Goal: Task Accomplishment & Management: Complete application form

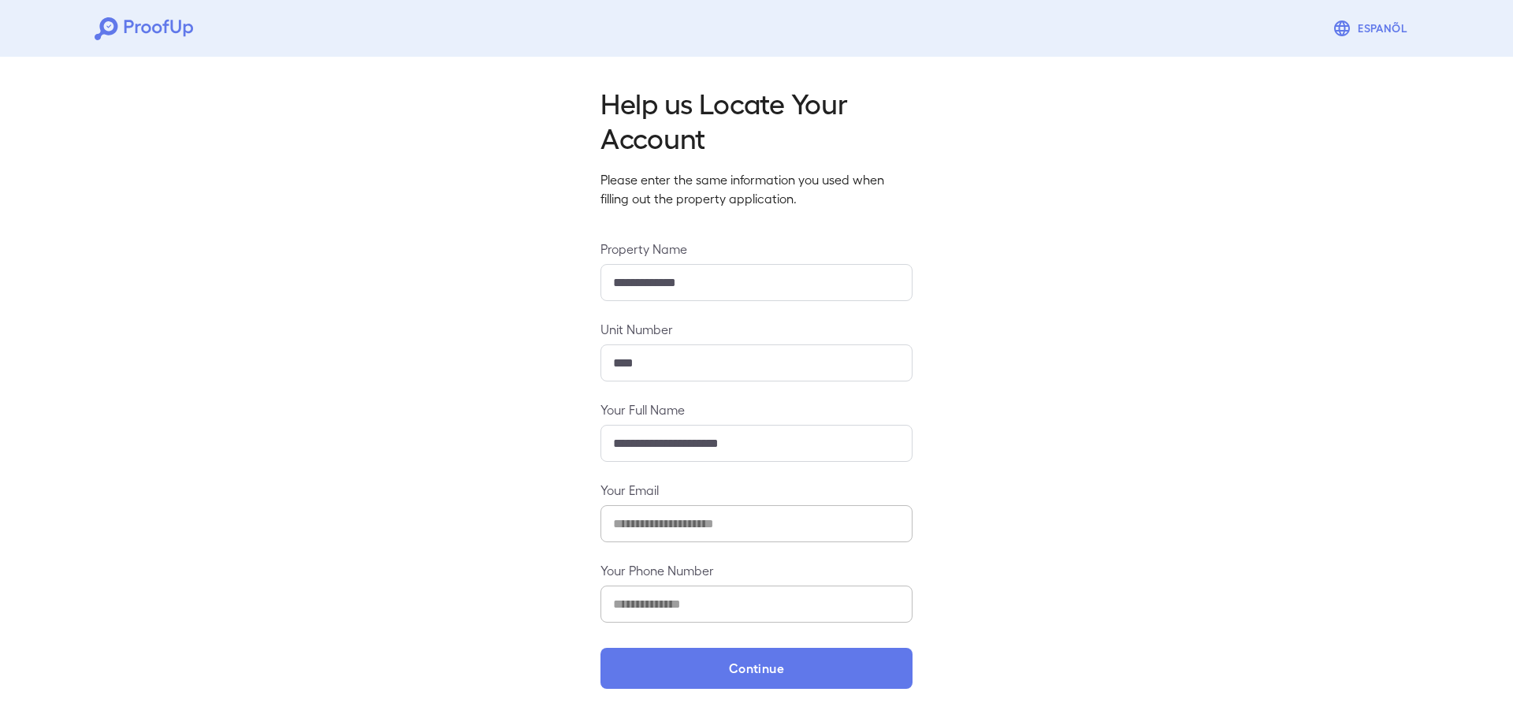
drag, startPoint x: 652, startPoint y: 665, endPoint x: 585, endPoint y: 574, distance: 112.7
click at [652, 666] on button "Continue" at bounding box center [756, 668] width 312 height 41
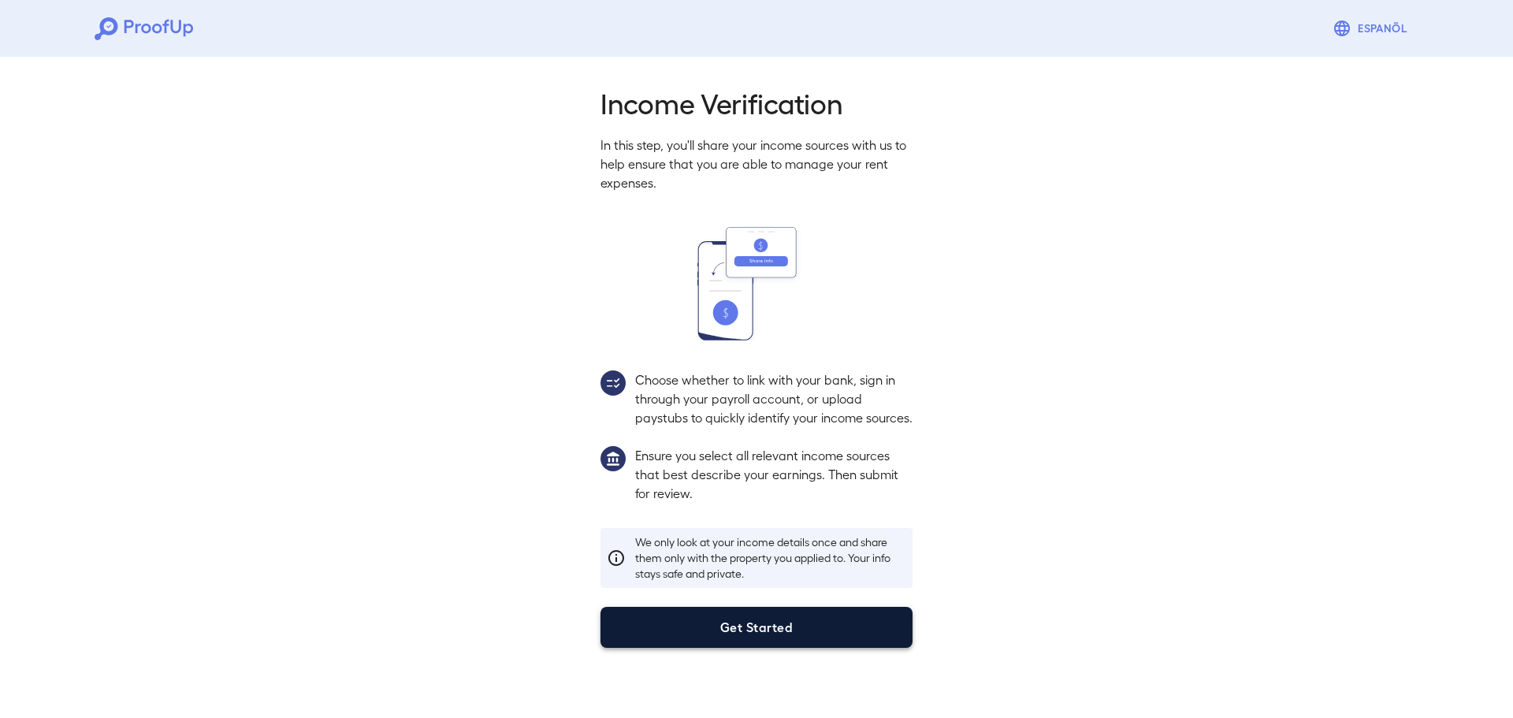
click at [767, 642] on button "Get Started" at bounding box center [756, 627] width 312 height 41
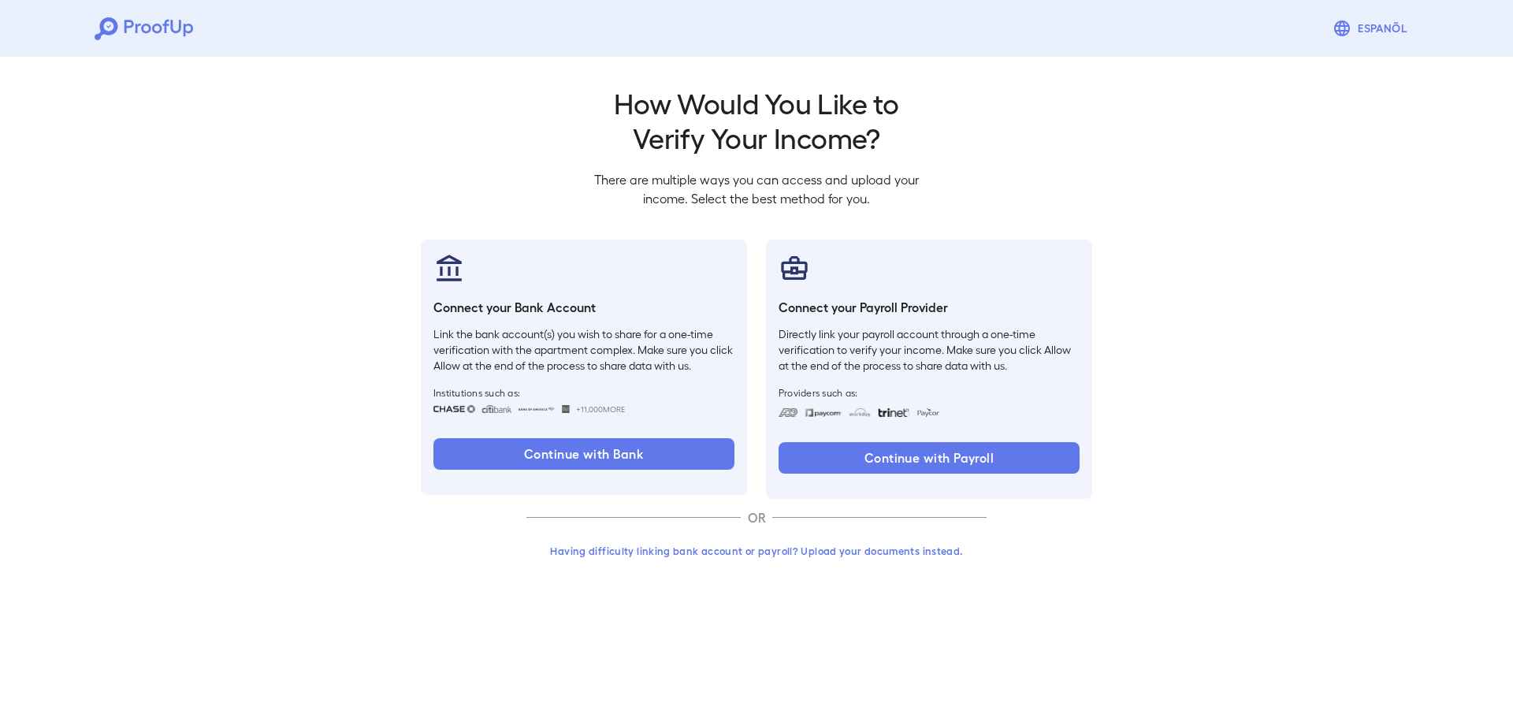
click at [747, 552] on button "Having difficulty linking bank account or payroll? Upload your documents instea…" at bounding box center [756, 551] width 460 height 28
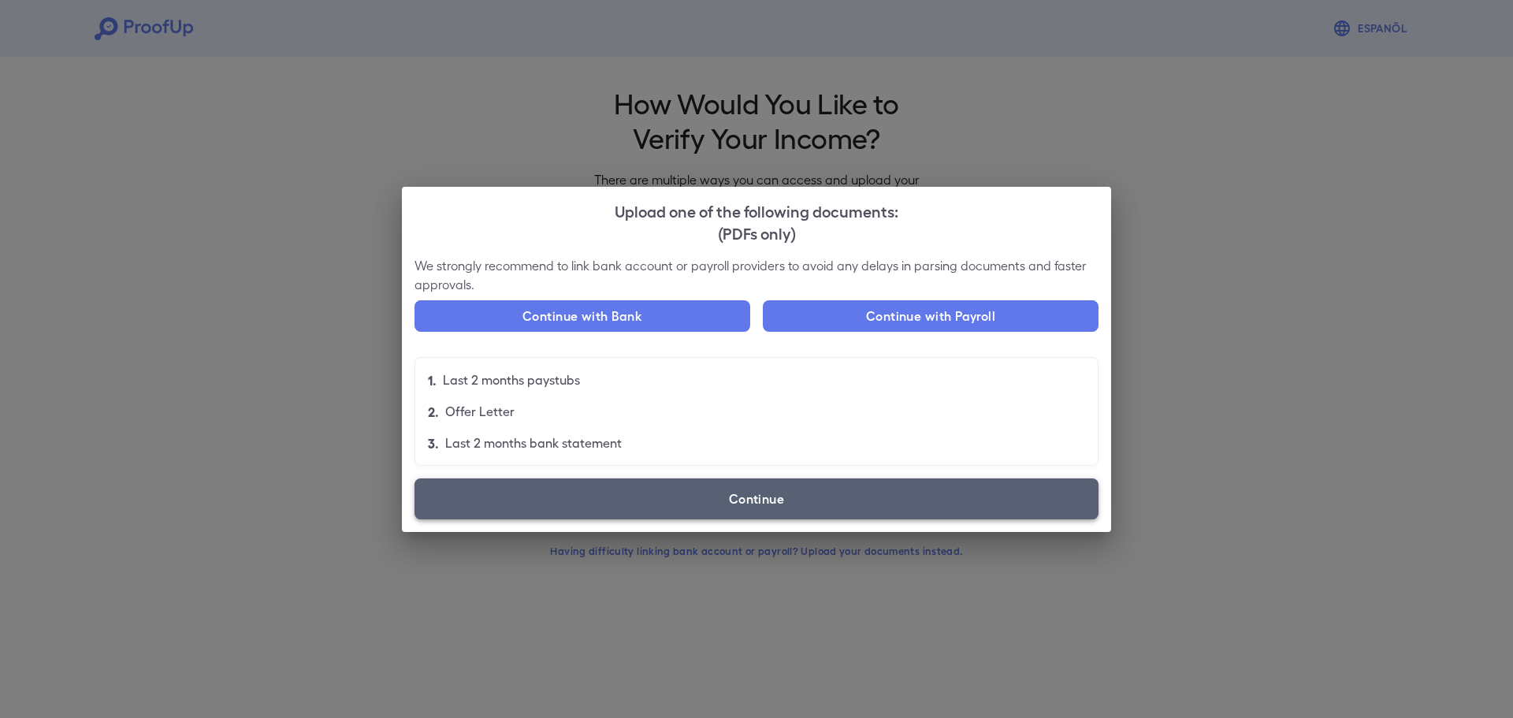
click at [570, 500] on label "Continue" at bounding box center [756, 498] width 684 height 41
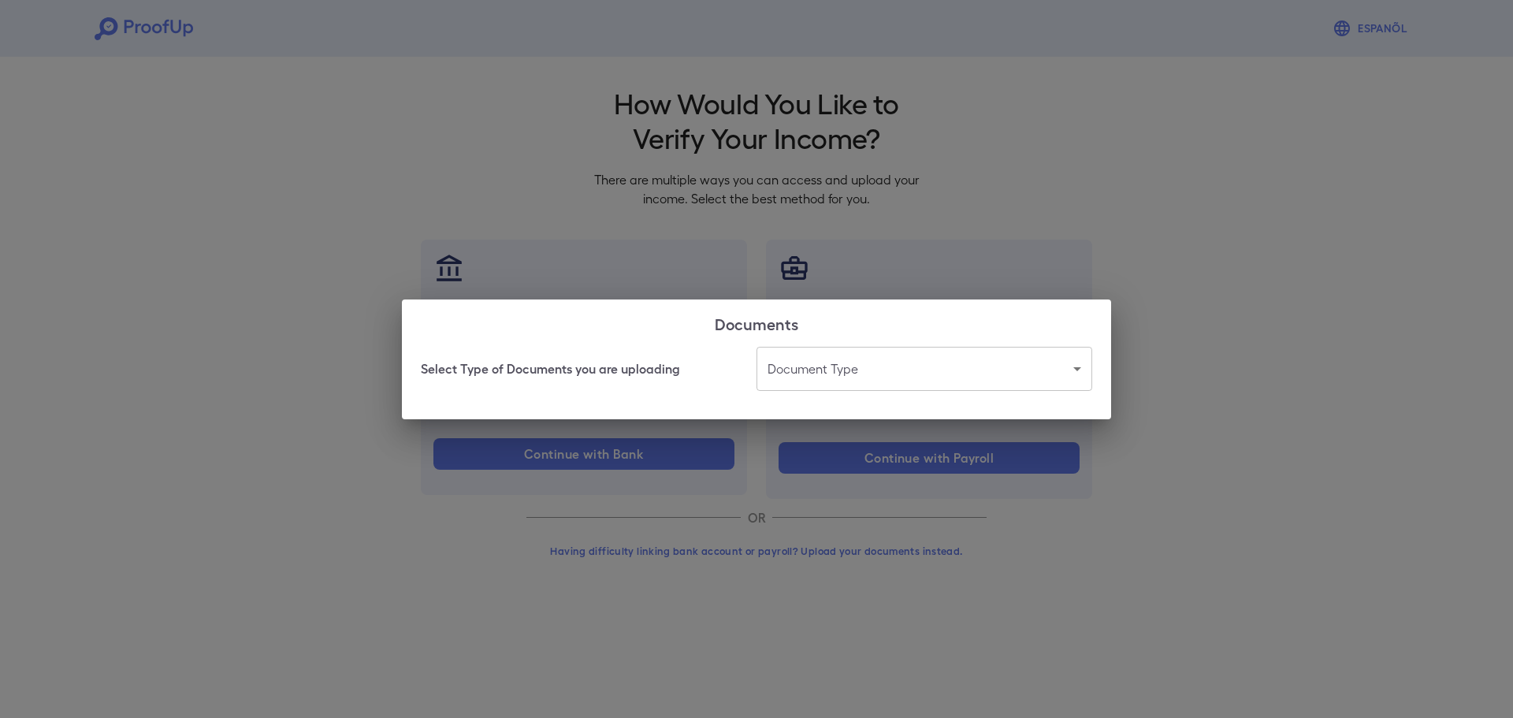
click at [820, 392] on div "Select Type of Documents you are uploading Document Type ​ ​" at bounding box center [756, 383] width 709 height 72
click at [884, 366] on body "Espanõl Go back How Would You Like to Verify Your Income? There are multiple wa…" at bounding box center [756, 301] width 1513 height 602
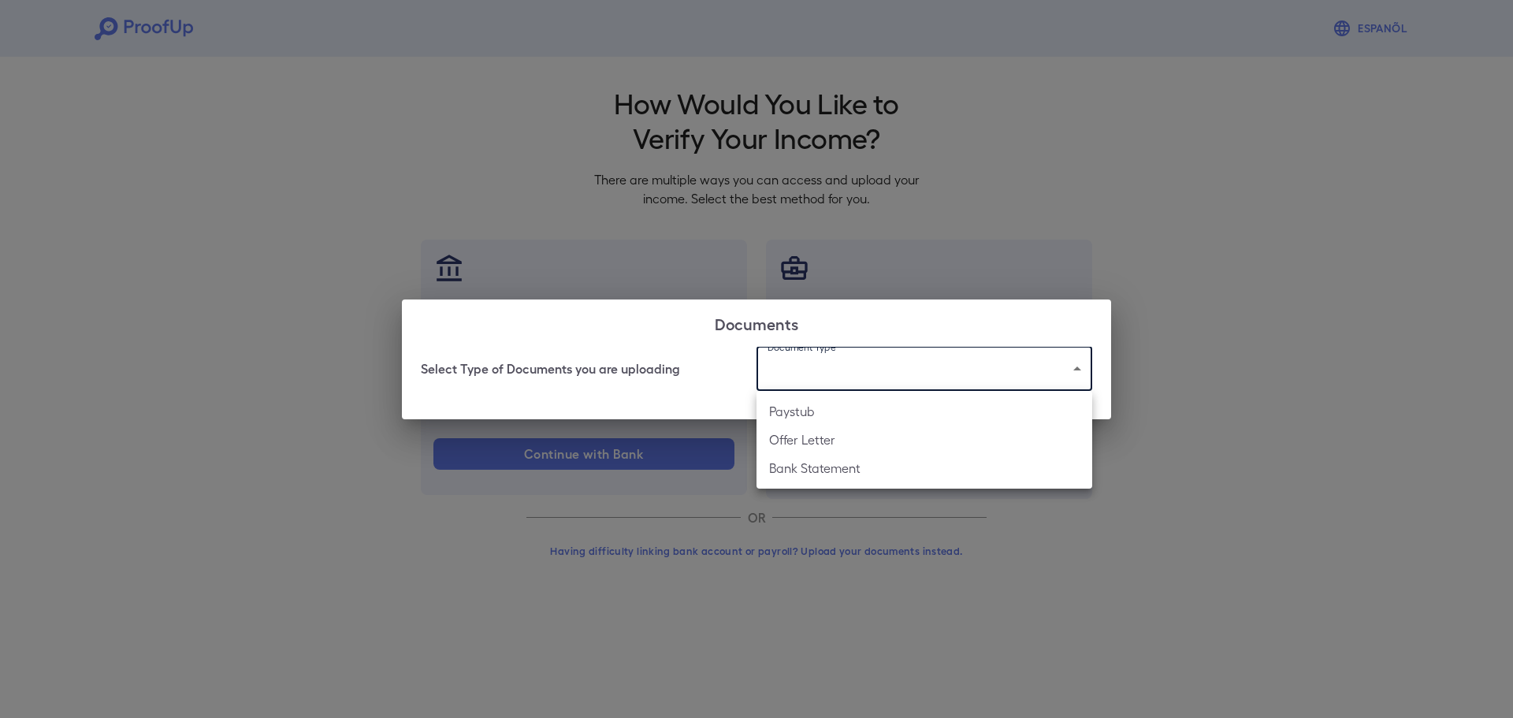
click at [844, 467] on li "Bank Statement" at bounding box center [924, 468] width 336 height 28
type input "**********"
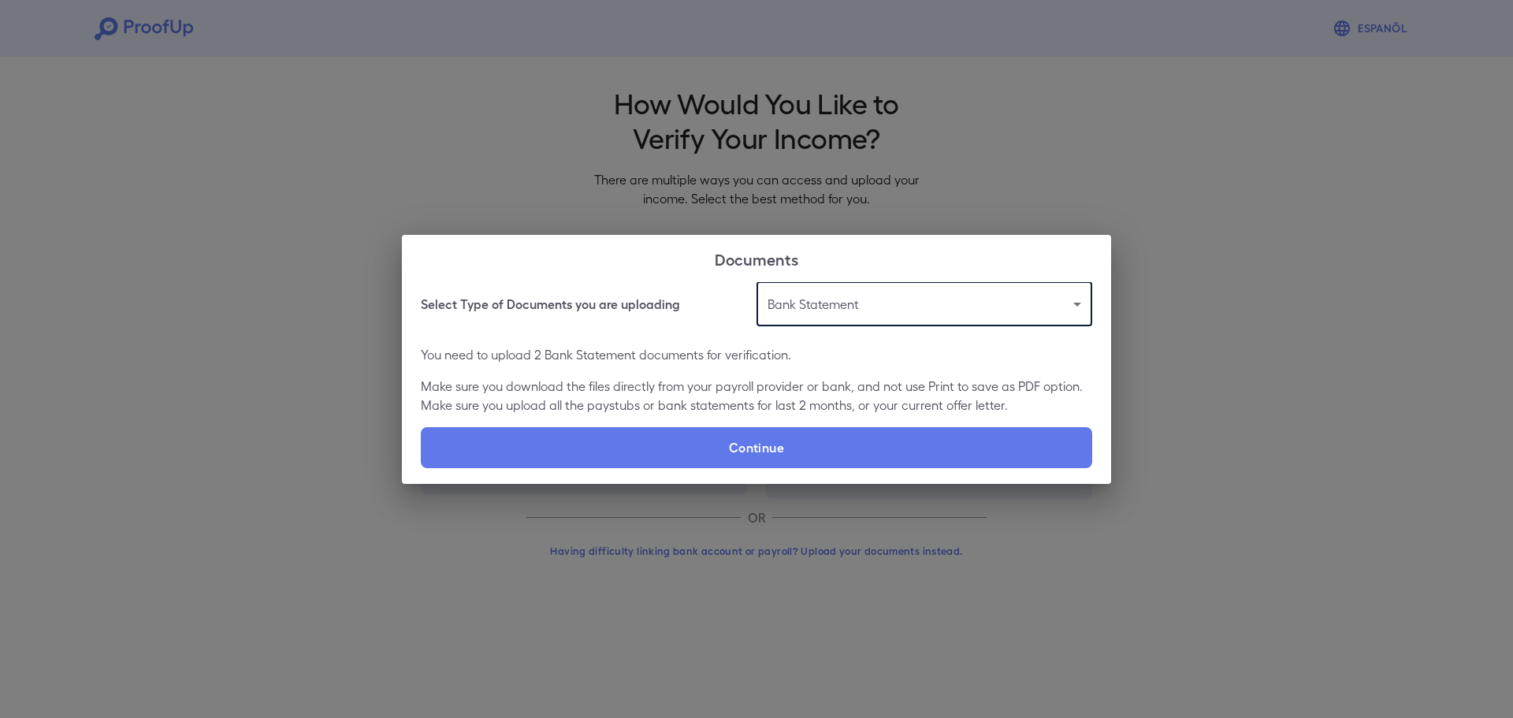
click at [832, 322] on body "**********" at bounding box center [756, 301] width 1513 height 602
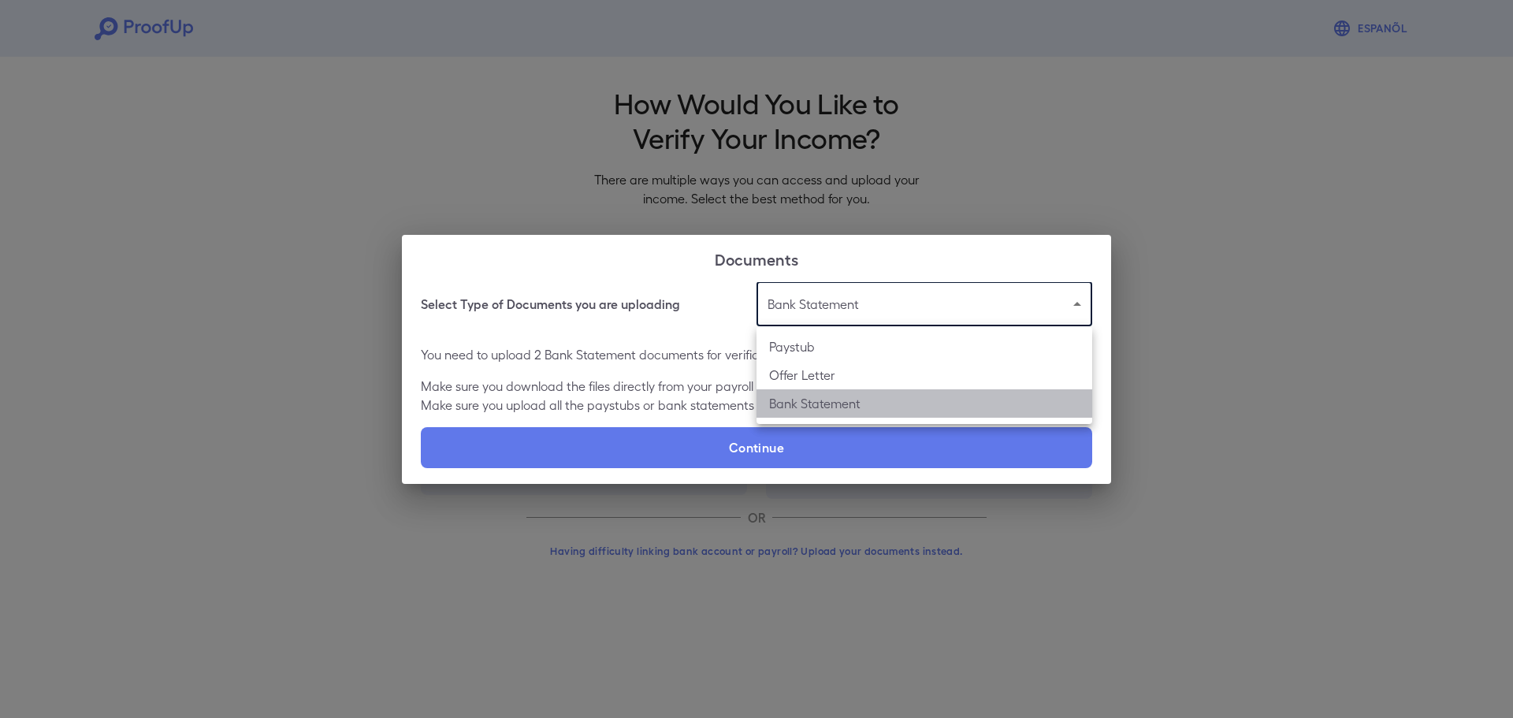
click at [830, 402] on li "Bank Statement" at bounding box center [924, 403] width 336 height 28
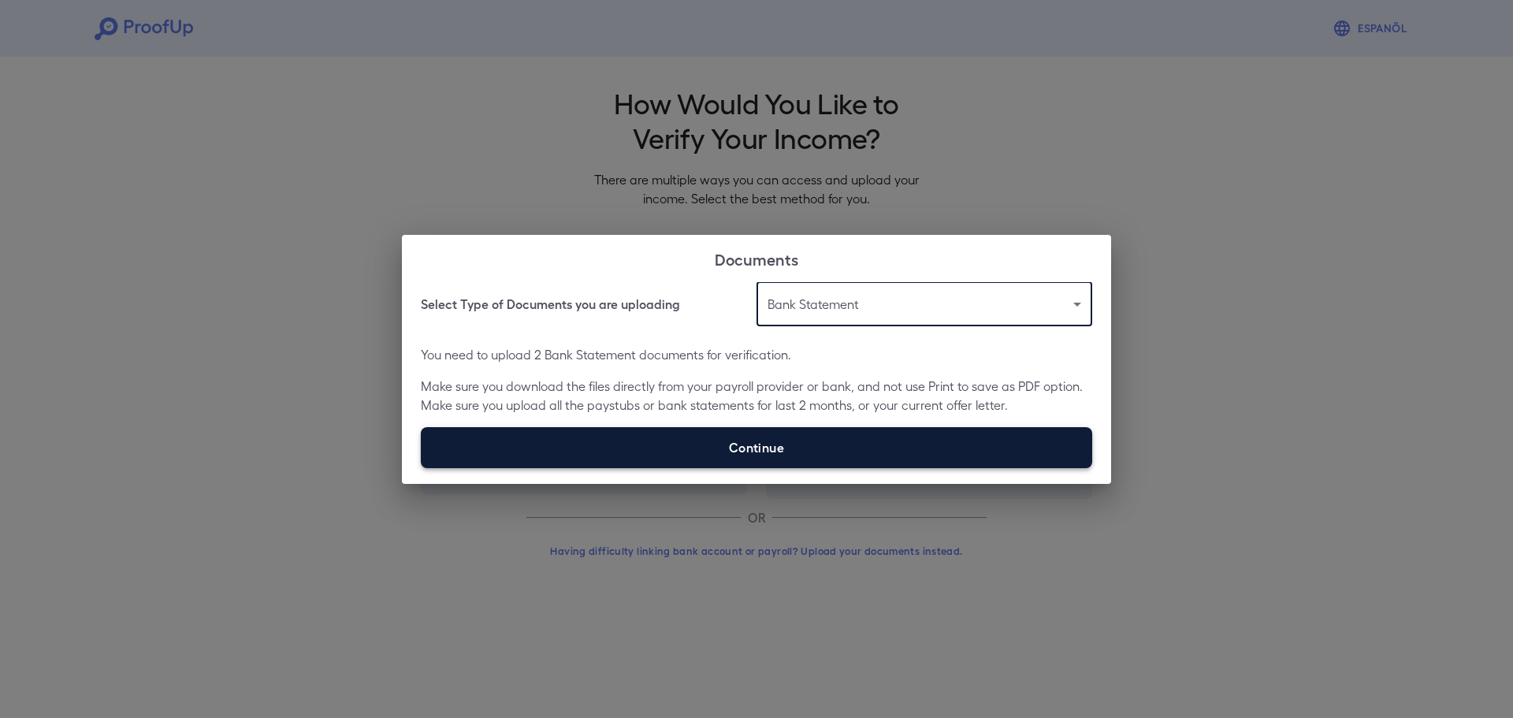
click at [764, 454] on label "Continue" at bounding box center [756, 447] width 671 height 41
click at [422, 467] on input "Continue" at bounding box center [421, 467] width 1 height 1
type input "**********"
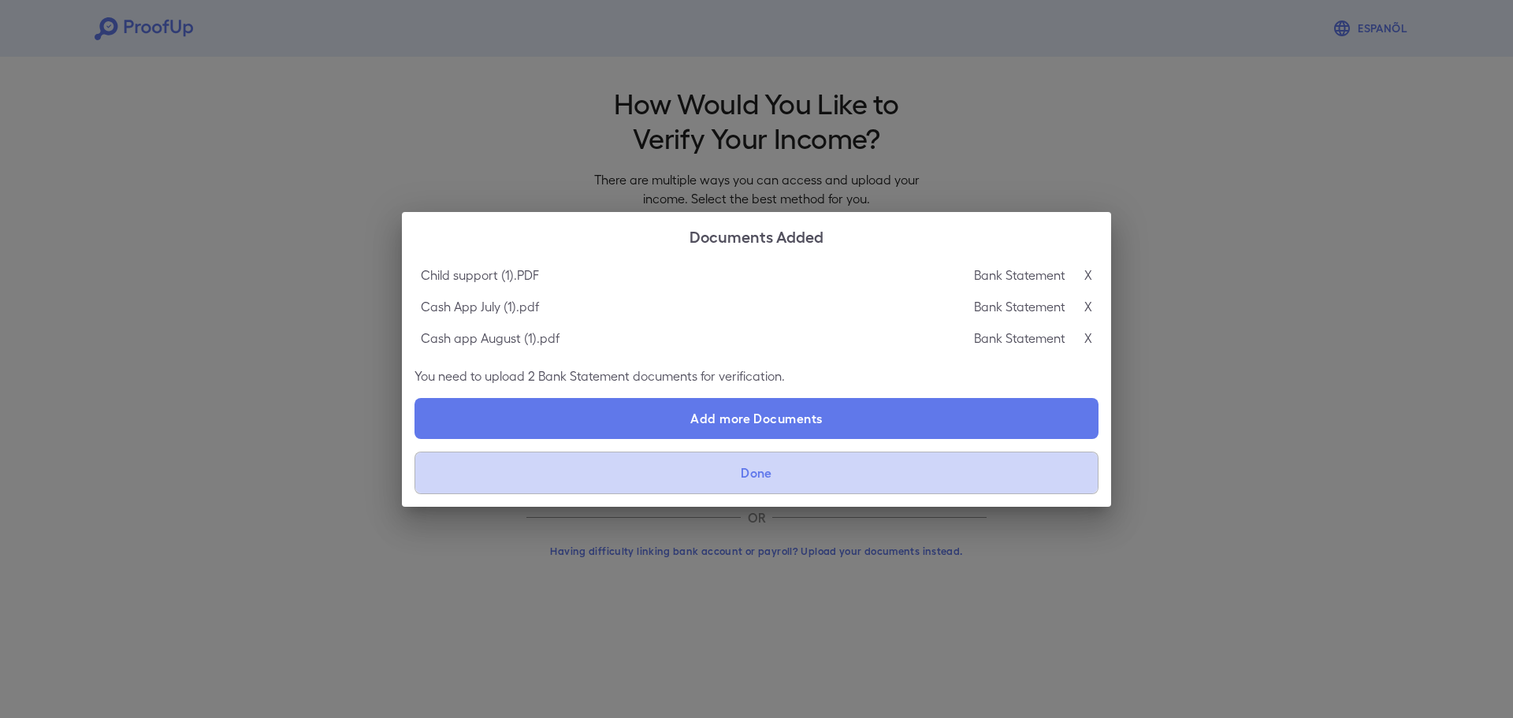
click at [834, 470] on button "Done" at bounding box center [756, 472] width 684 height 43
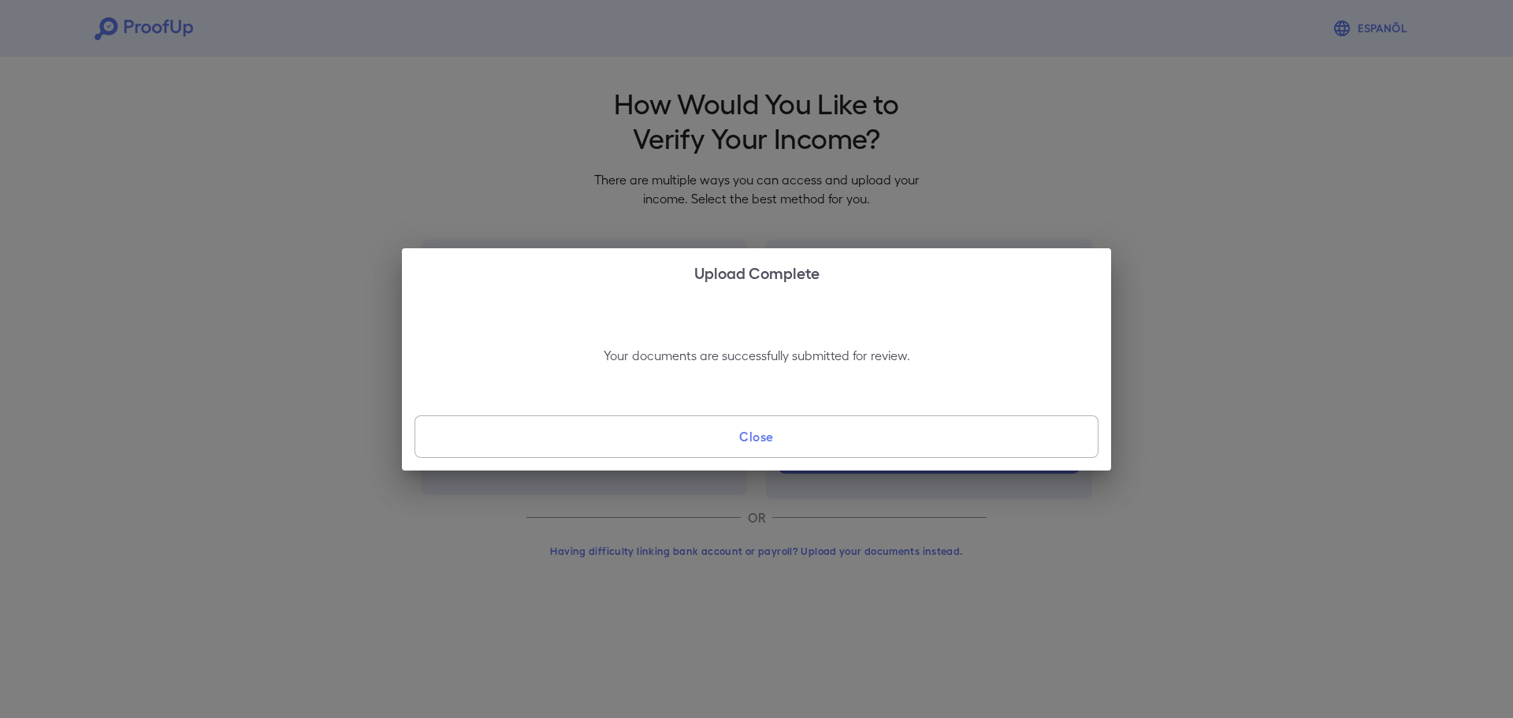
click at [801, 442] on button "Close" at bounding box center [756, 436] width 684 height 43
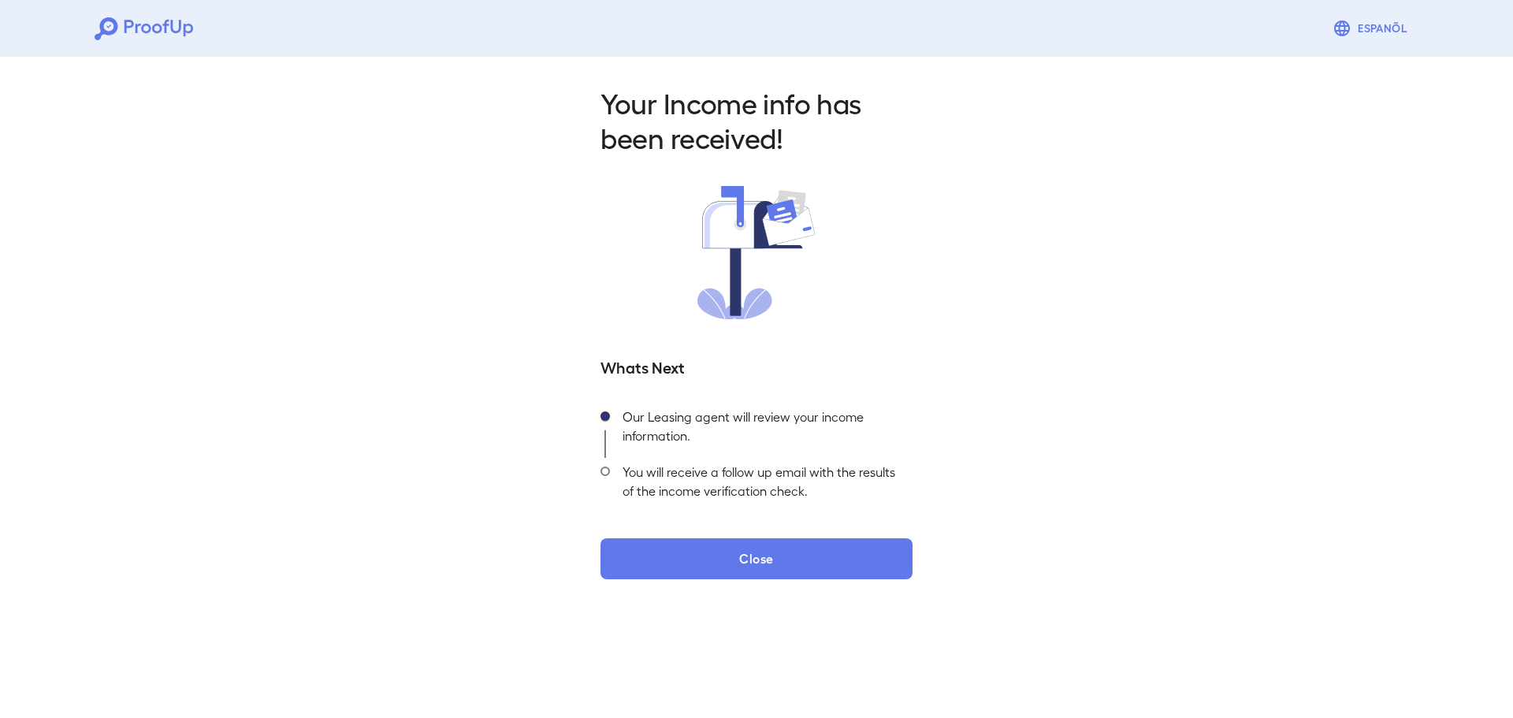
click at [842, 581] on div "Your Income info has been received! Whats Next Our Leasing agent will review yo…" at bounding box center [756, 327] width 1513 height 554
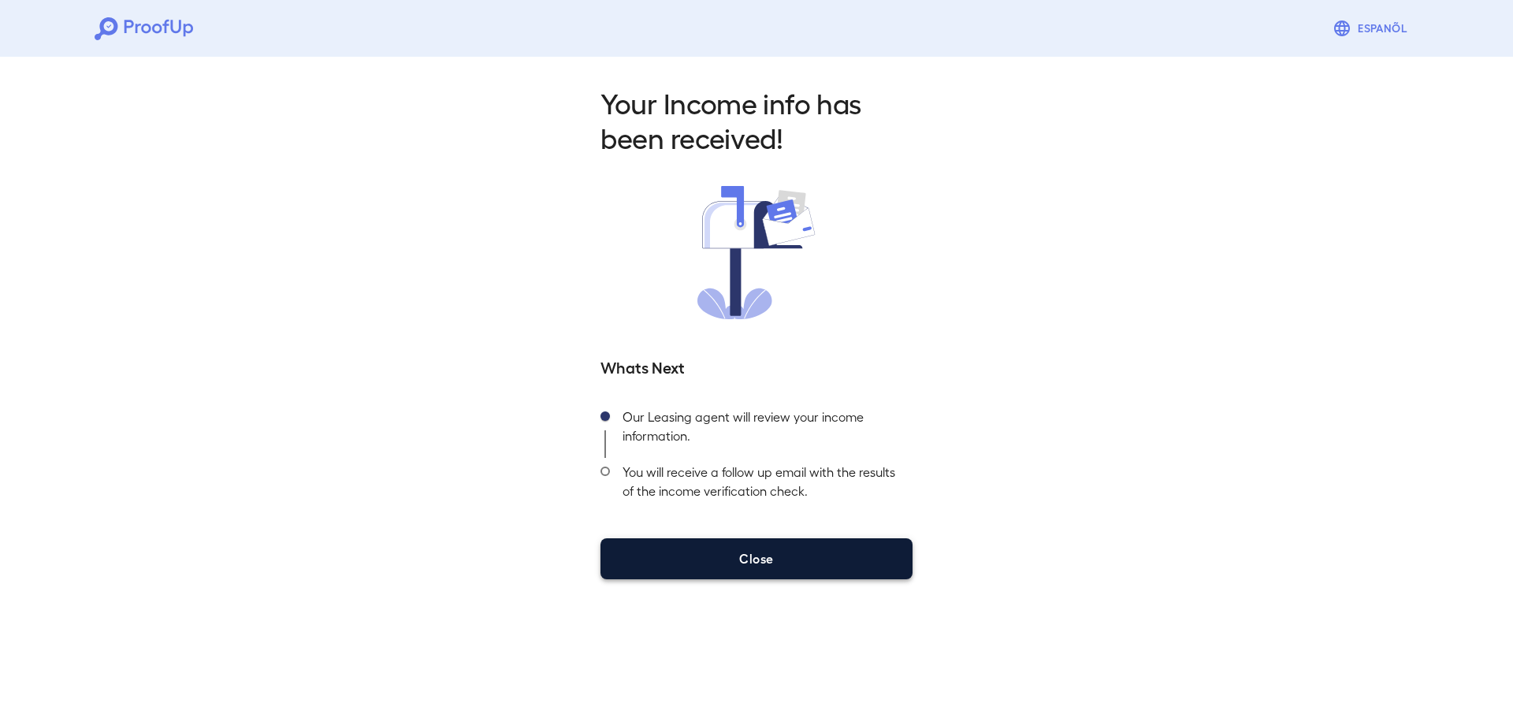
click at [904, 577] on div "Your Income info has been received! Whats Next Our Leasing agent will review yo…" at bounding box center [756, 327] width 1513 height 554
click at [859, 574] on button "Close" at bounding box center [756, 558] width 312 height 41
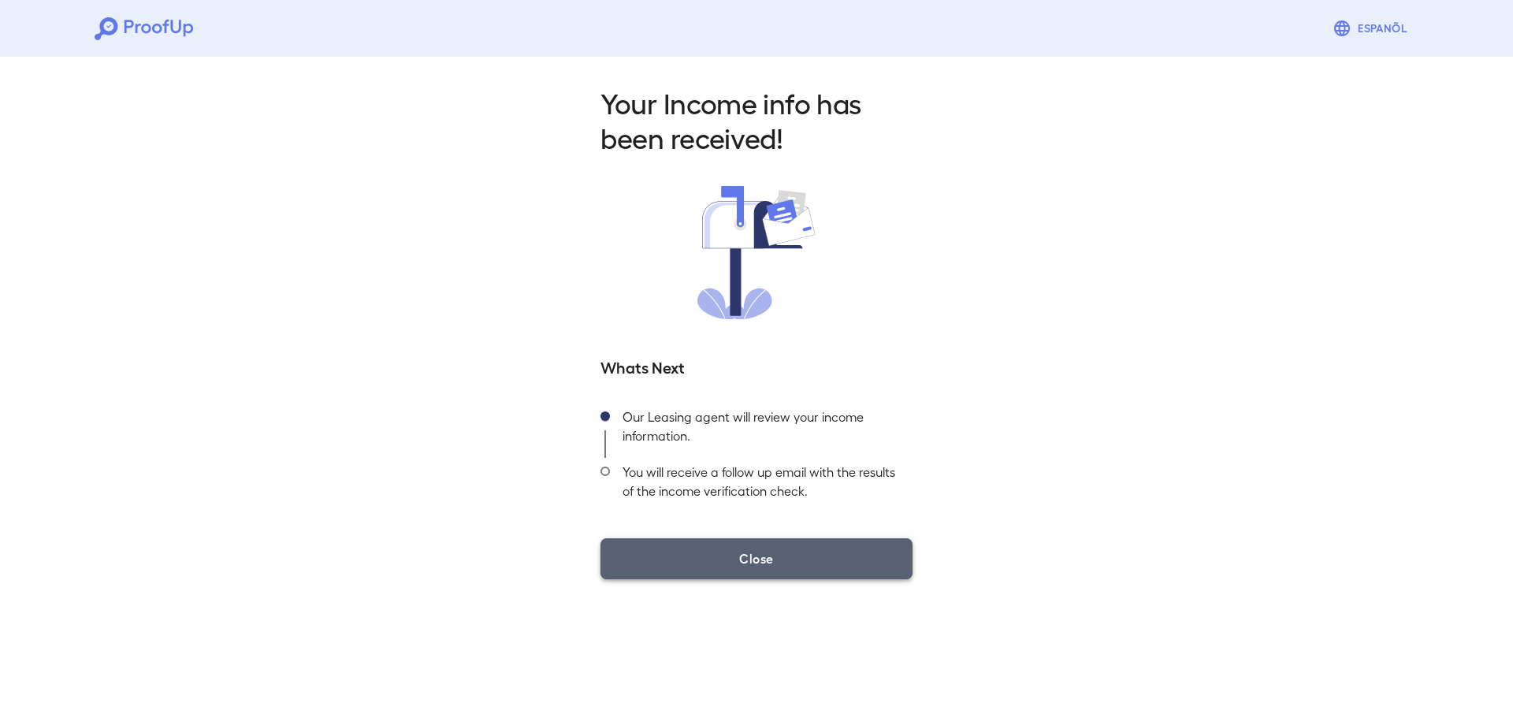
drag, startPoint x: 859, startPoint y: 574, endPoint x: 914, endPoint y: 466, distance: 121.2
click at [859, 574] on button "Close" at bounding box center [756, 558] width 312 height 41
